Goal: Task Accomplishment & Management: Complete application form

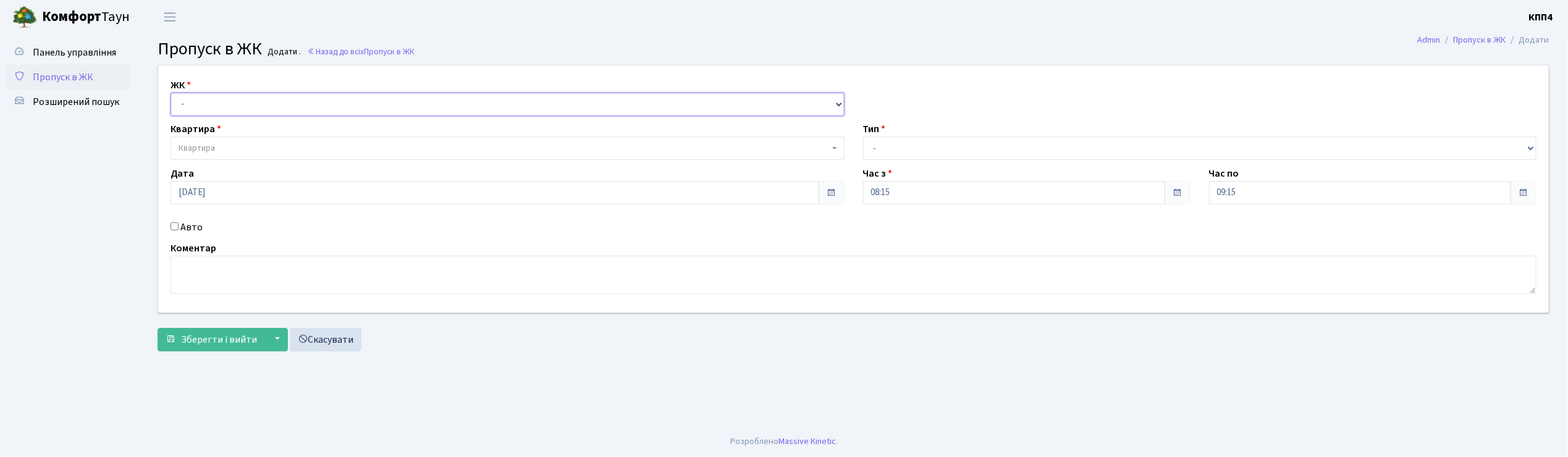
drag, startPoint x: 0, startPoint y: 0, endPoint x: 275, endPoint y: 102, distance: 293.3
click at [275, 102] on select "- КТ, вул. Регенераторна, 4 КТ2, просп. Соборності, 17 КТ3, вул. Березнева, 16 …" at bounding box center [508, 103] width 674 height 23
select select "271"
click at [171, 92] on select "- КТ, вул. Регенераторна, 4 КТ2, просп. Соборності, 17 КТ3, вул. Березнева, 16 …" at bounding box center [508, 103] width 674 height 23
select select
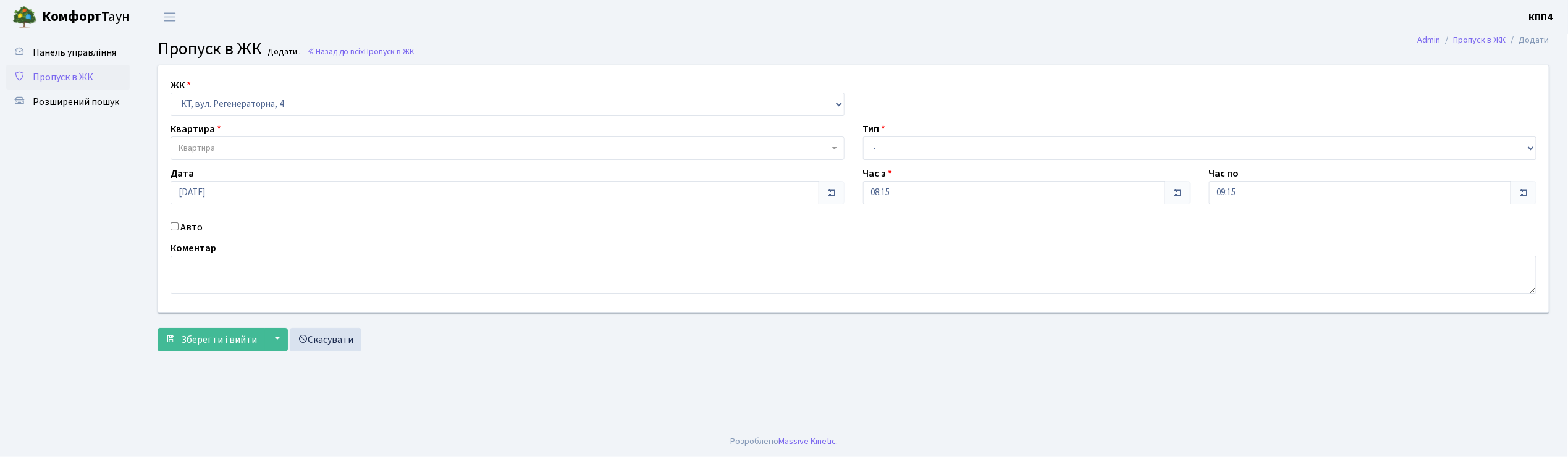
click at [250, 146] on span "Квартира" at bounding box center [503, 148] width 651 height 12
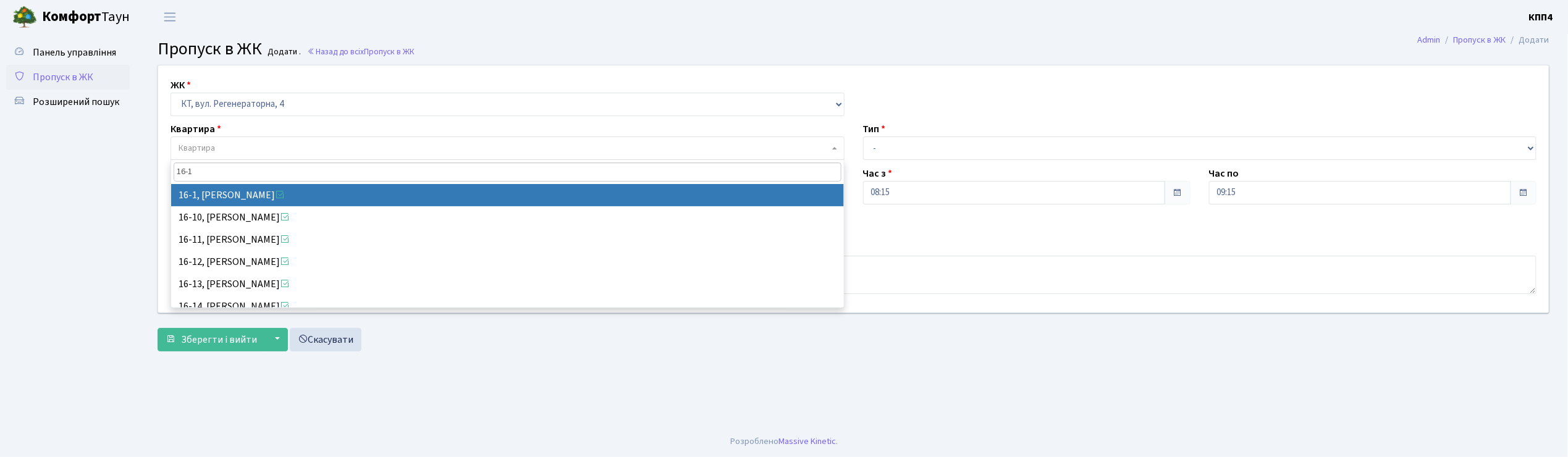
type input "16-1"
select select "8562"
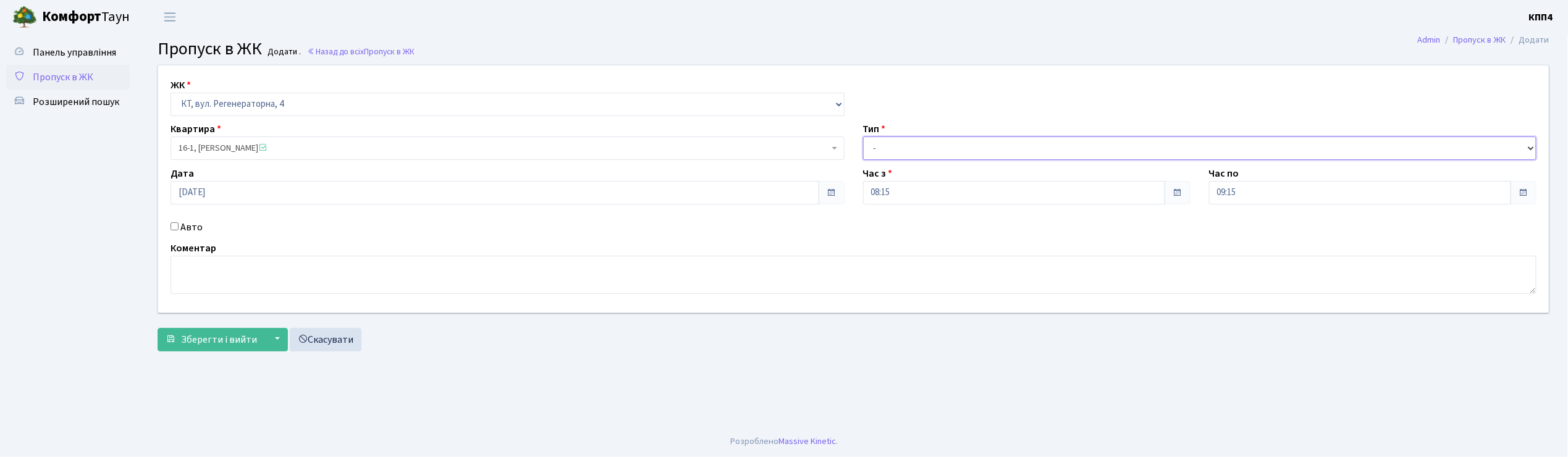
click at [890, 147] on select "- Доставка Таксі Гості Сервіс" at bounding box center [1200, 147] width 674 height 23
select select "3"
click at [863, 136] on select "- Доставка Таксі Гості Сервіс" at bounding box center [1200, 147] width 674 height 23
click at [203, 267] on textarea at bounding box center [853, 275] width 1365 height 38
type textarea "ВСІХ І МЕНЕ"
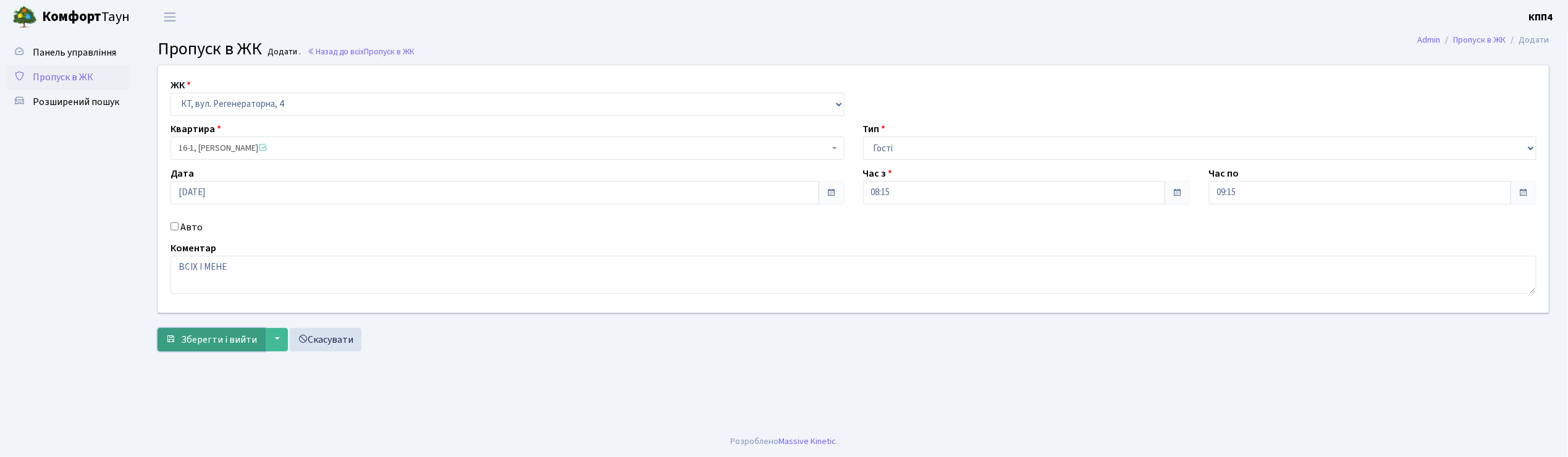
click at [220, 341] on span "Зберегти і вийти" at bounding box center [219, 340] width 76 height 14
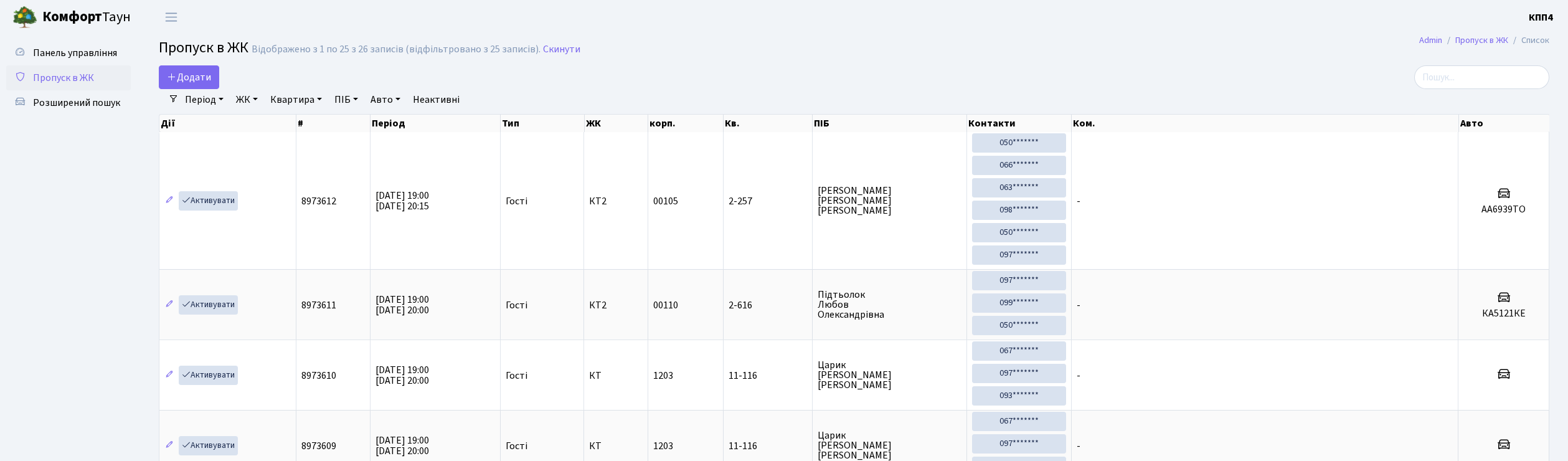
select select "25"
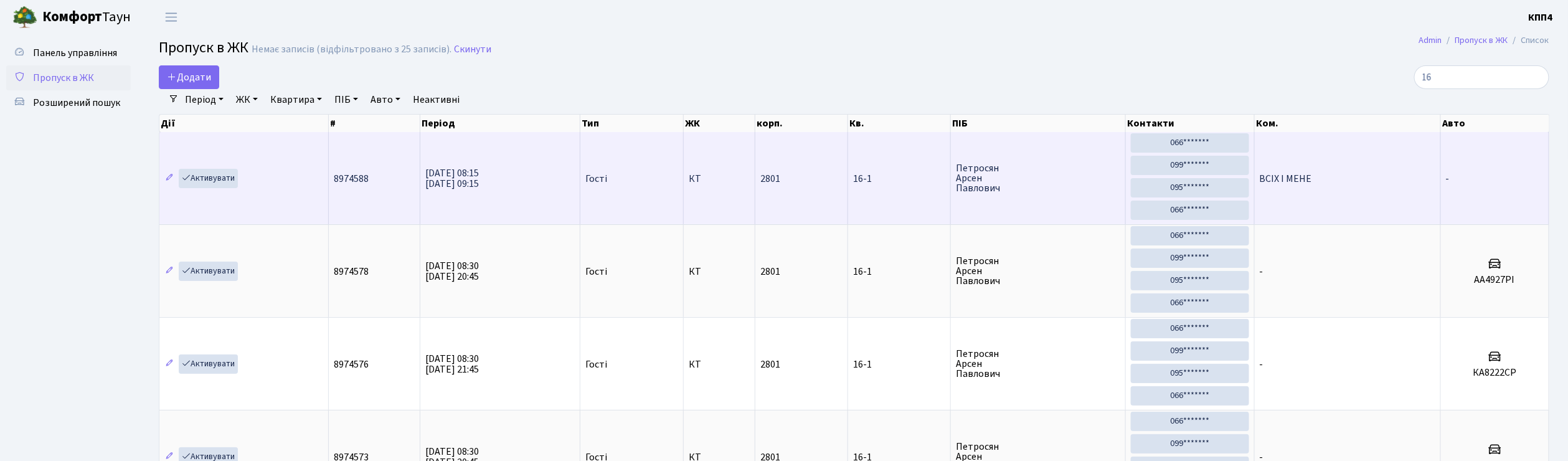
type input "1"
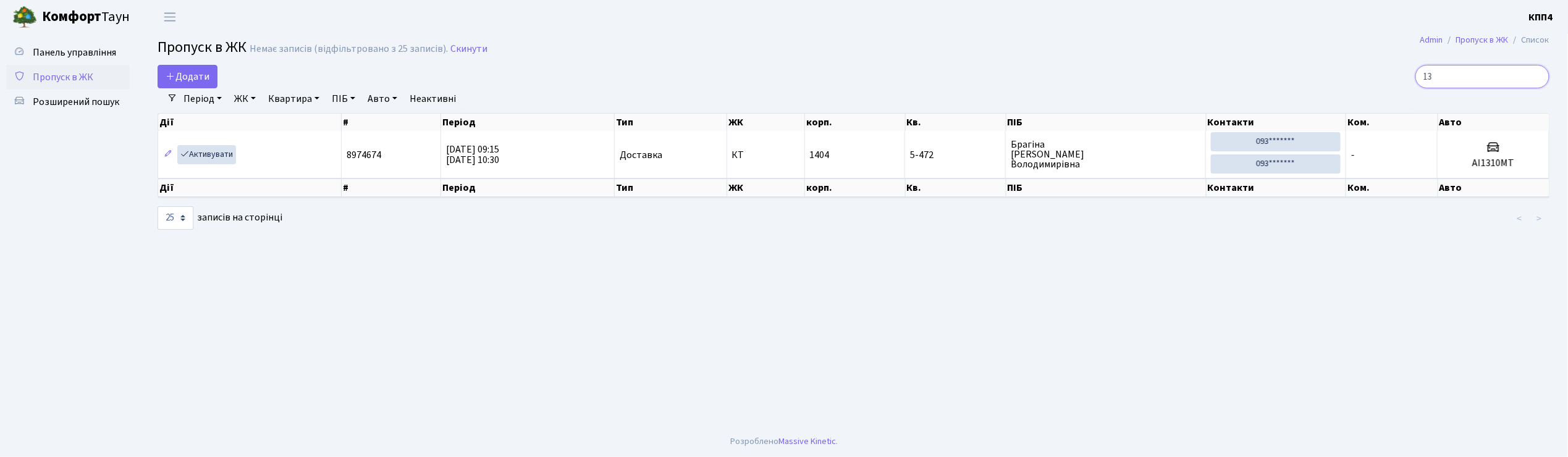
type input "1"
